Goal: Find specific page/section: Find specific page/section

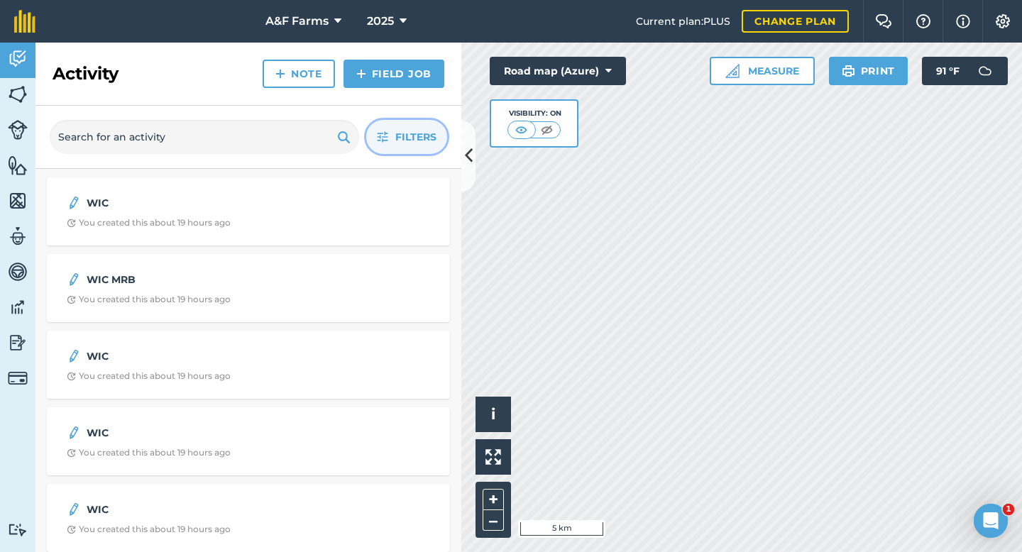
click at [420, 144] on span "Filters" at bounding box center [415, 137] width 41 height 16
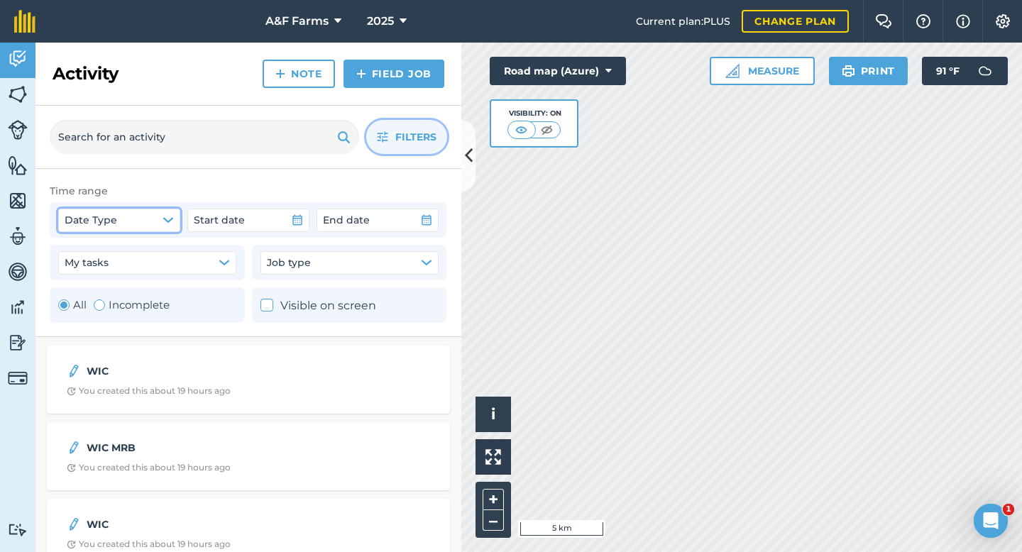
click at [150, 216] on button "Date Type" at bounding box center [119, 220] width 122 height 23
click at [88, 256] on label "Created date" at bounding box center [123, 254] width 114 height 18
checkbox input "true"
click at [275, 213] on button "Start date" at bounding box center [248, 220] width 122 height 23
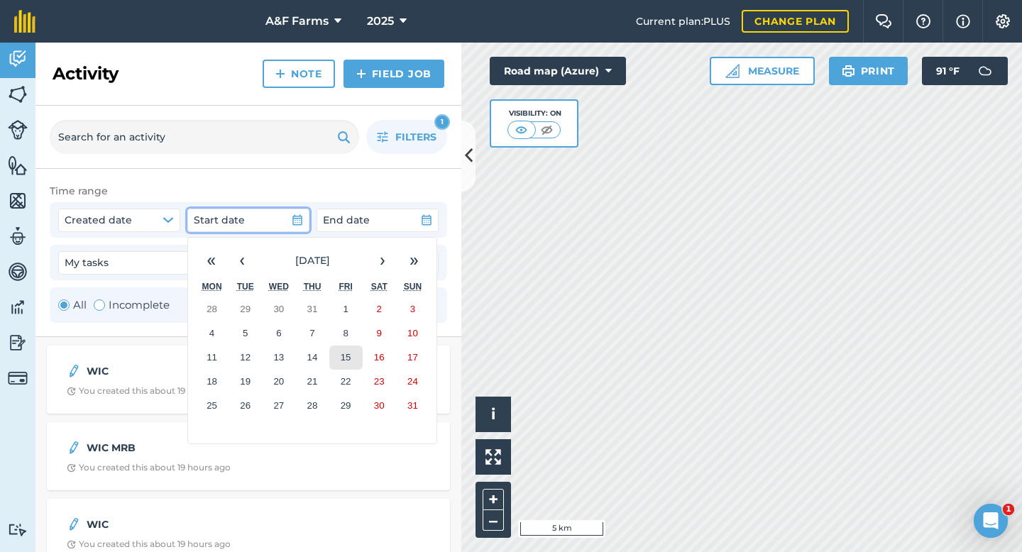
click at [346, 358] on abbr "15" at bounding box center [346, 357] width 11 height 11
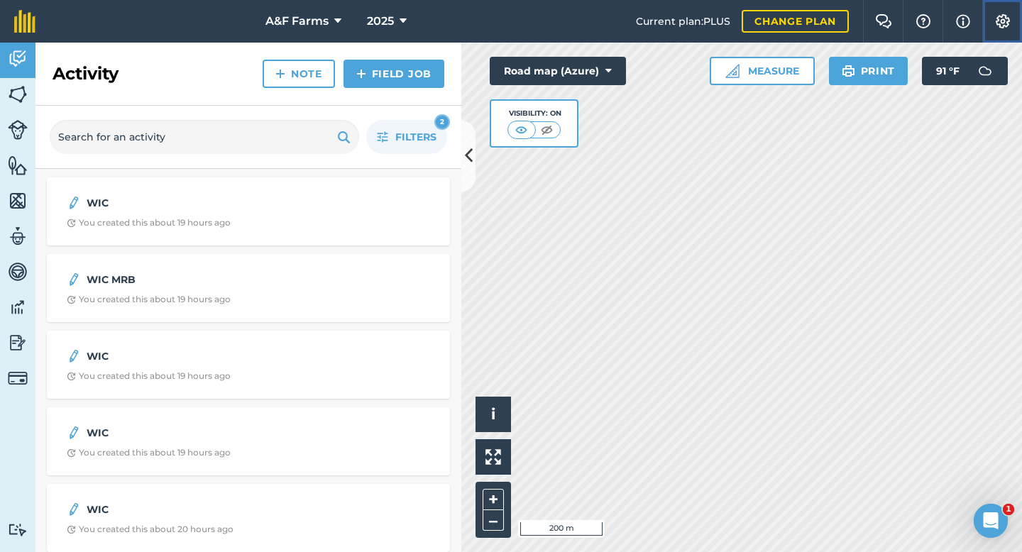
click at [1002, 17] on img at bounding box center [1002, 21] width 17 height 14
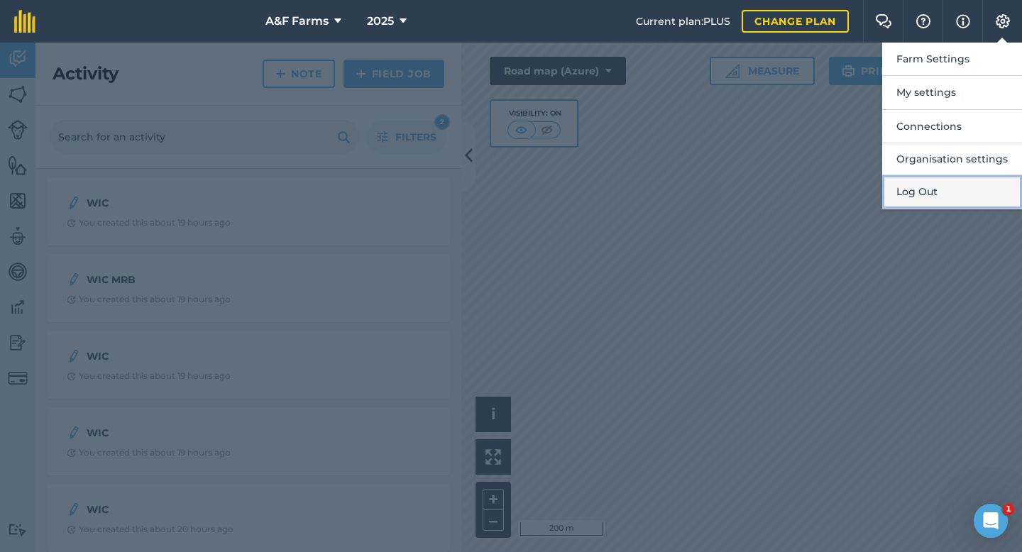
click at [946, 193] on button "Log Out" at bounding box center [952, 191] width 140 height 33
